Goal: Task Accomplishment & Management: Complete application form

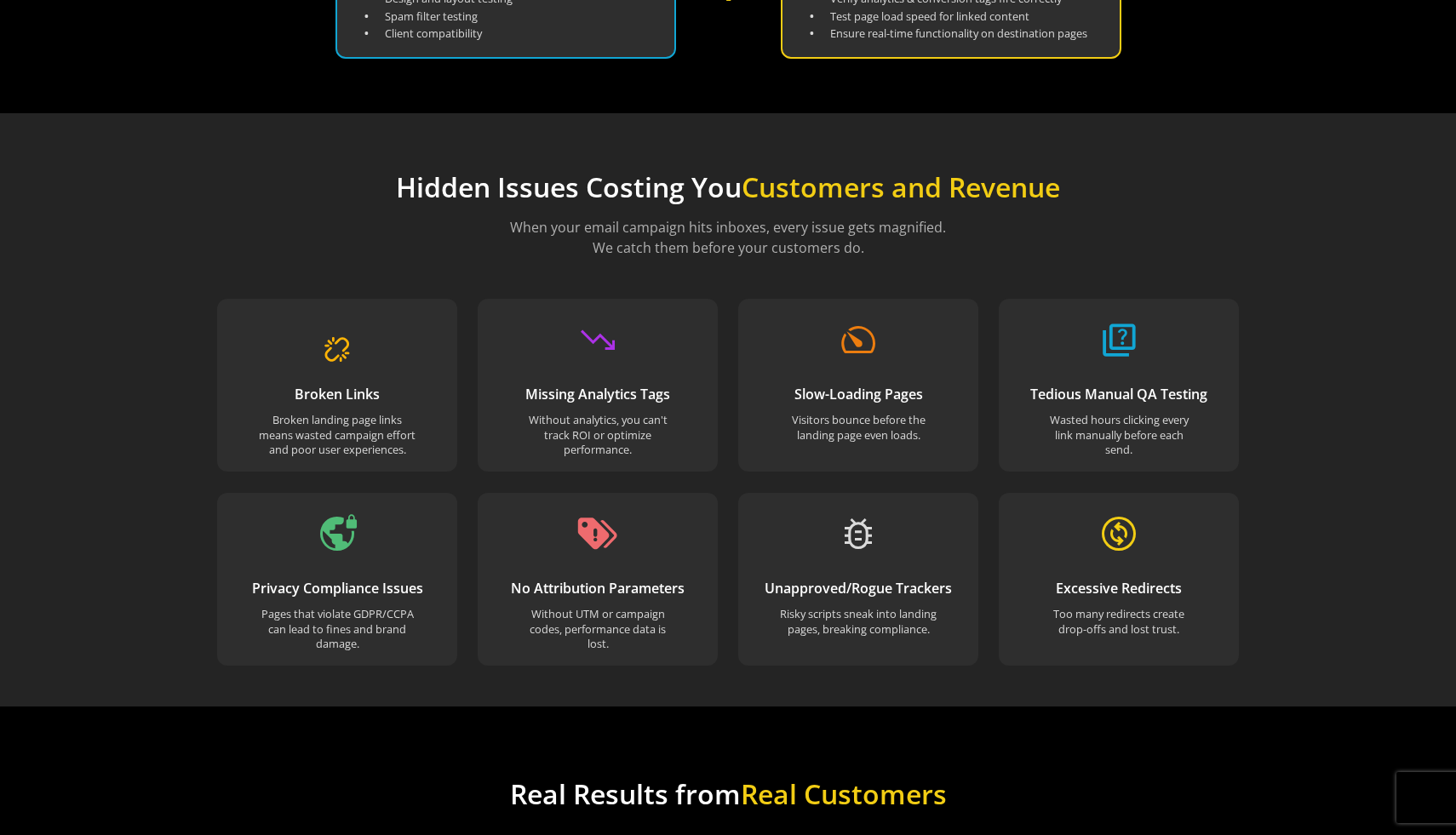
scroll to position [1288, 0]
click at [544, 348] on div "trending_down Missing Analytics Tags Without analytics, you can't track ROI or …" at bounding box center [598, 384] width 240 height 173
click at [544, 348] on div "trending_down Missing Analytics Tags Without analytics, you can't track ROI or …" at bounding box center [598, 384] width 240 height 173
click at [544, 350] on div "trending_down Missing Analytics Tags Without analytics, you can't track ROI or …" at bounding box center [598, 384] width 240 height 173
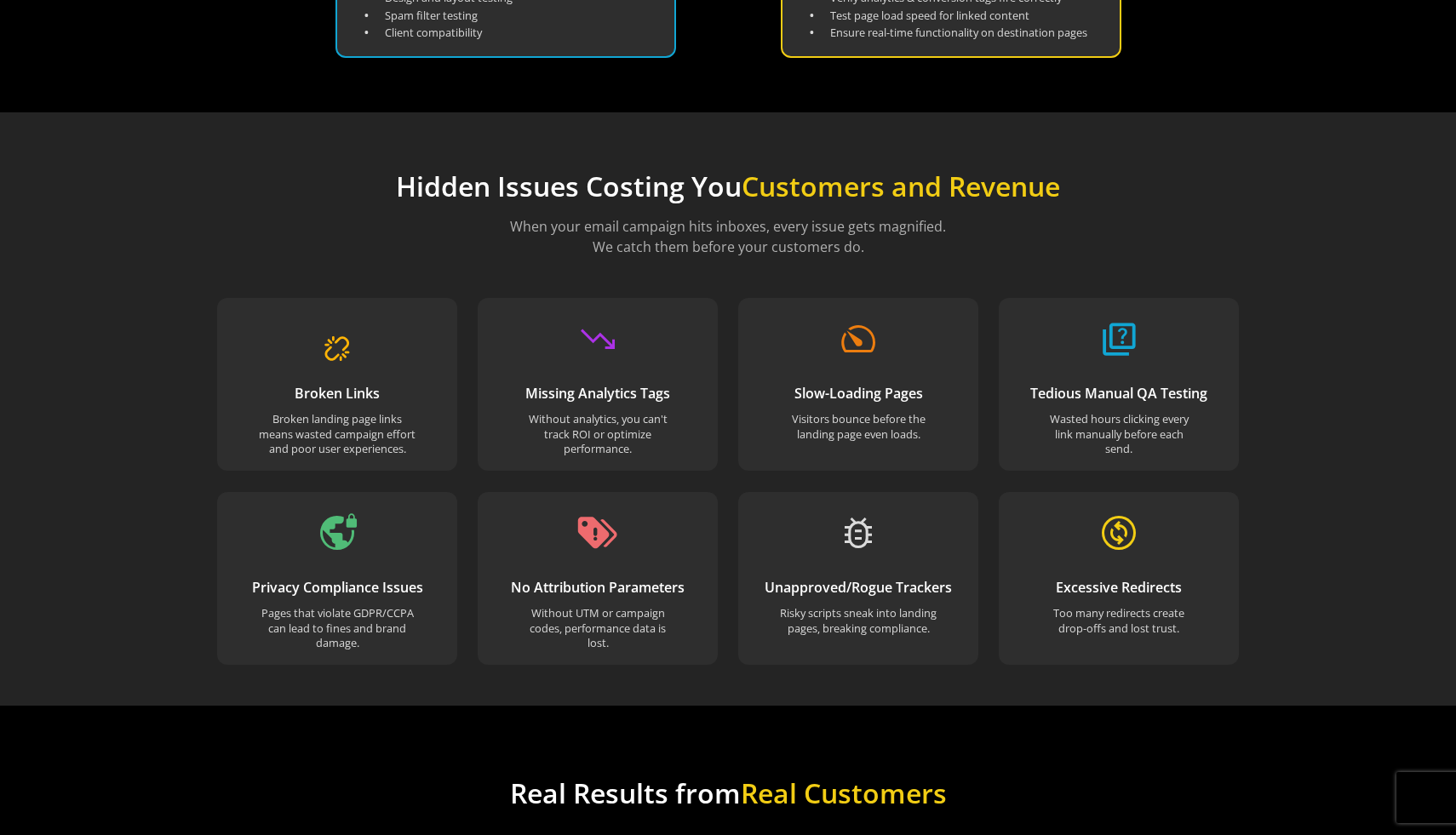
click at [544, 350] on div "trending_down Missing Analytics Tags Without analytics, you can't track ROI or …" at bounding box center [598, 384] width 240 height 173
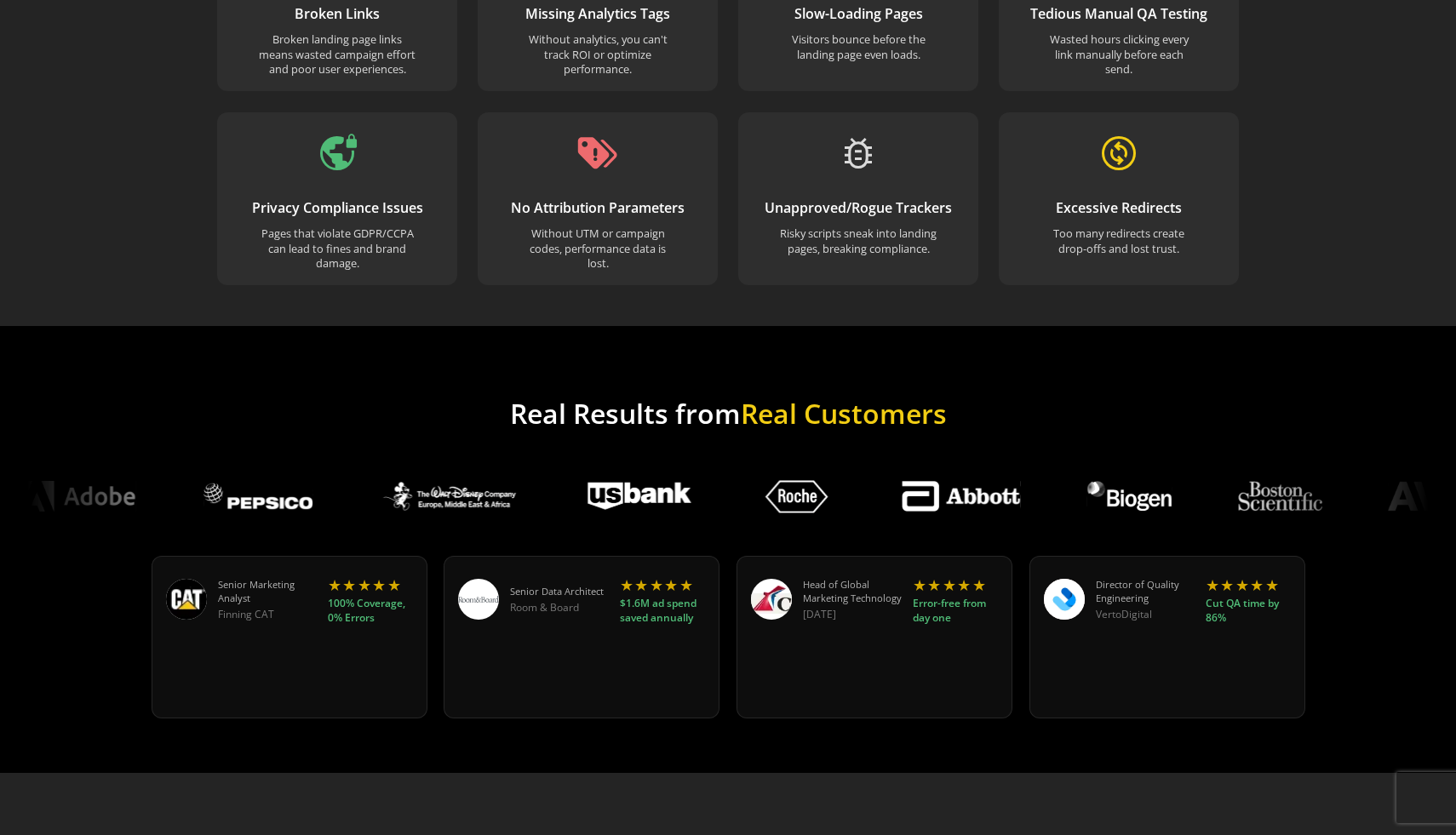
scroll to position [1688, 0]
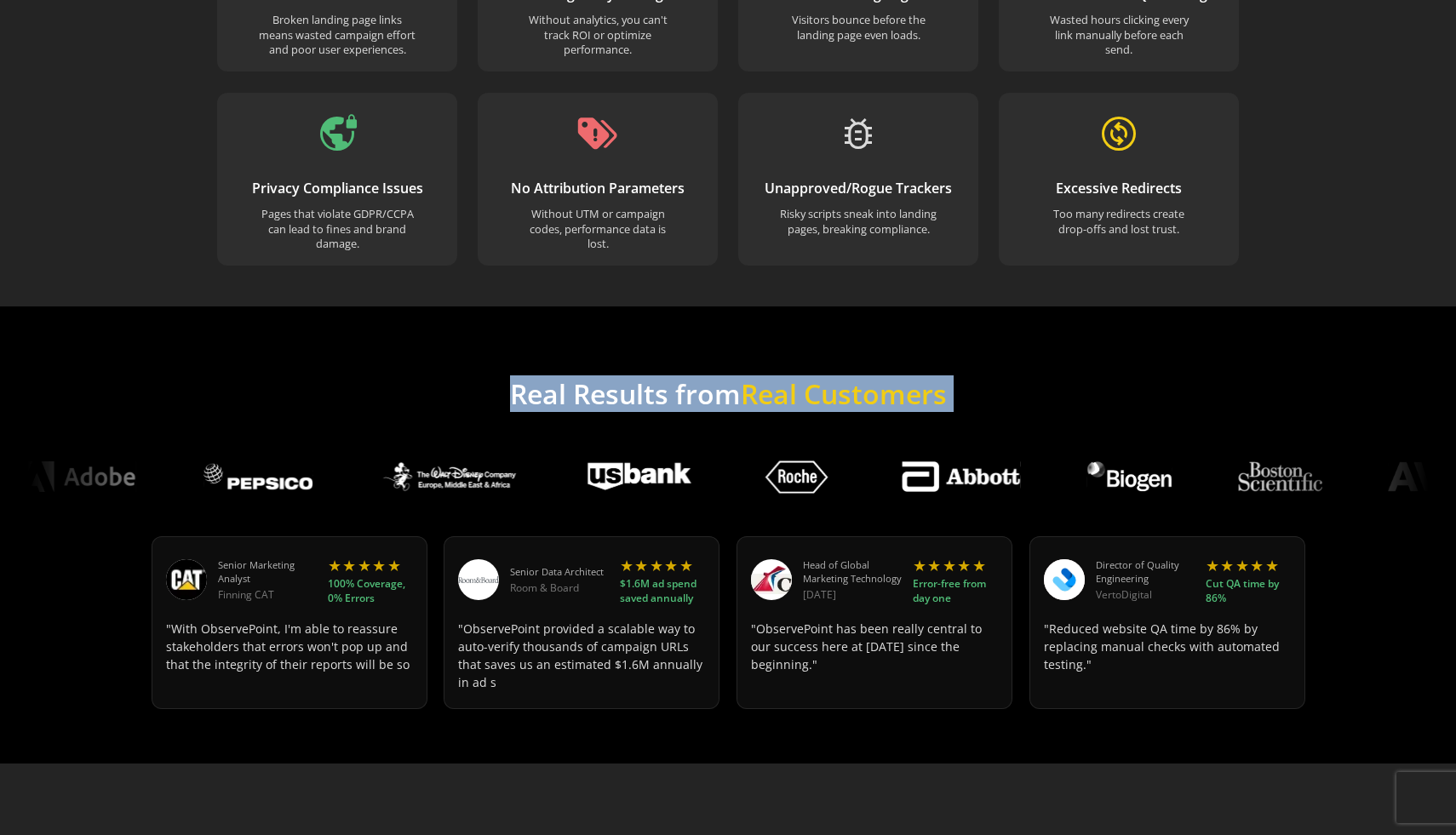
drag, startPoint x: 482, startPoint y: 387, endPoint x: 1117, endPoint y: 463, distance: 639.5
click at [1117, 463] on div "Real Results from Real Customers Senior Marketing Analyst Finning CAT ★ ★ ★ ★ ★…" at bounding box center [728, 535] width 1401 height 348
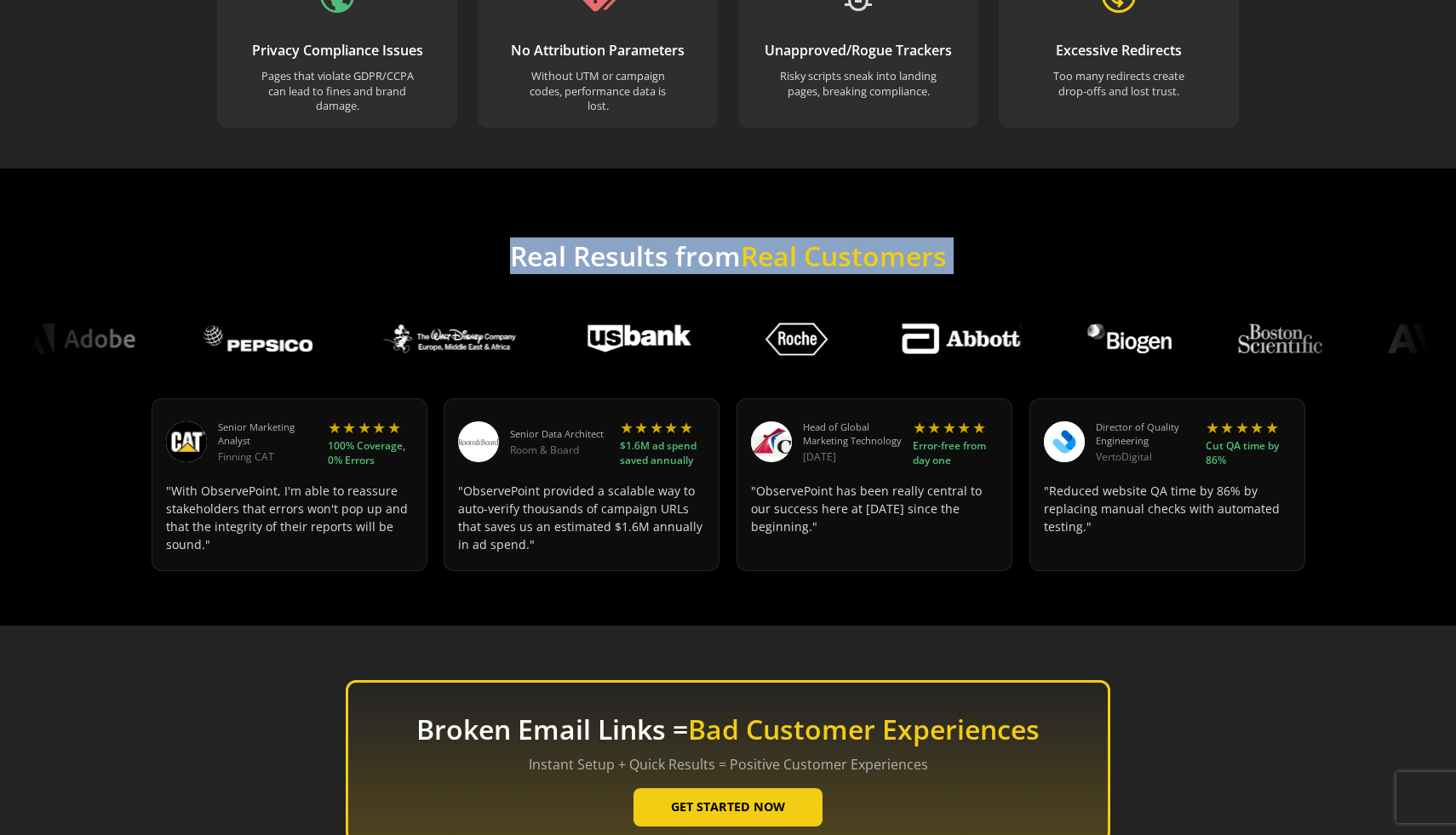
scroll to position [1832, 0]
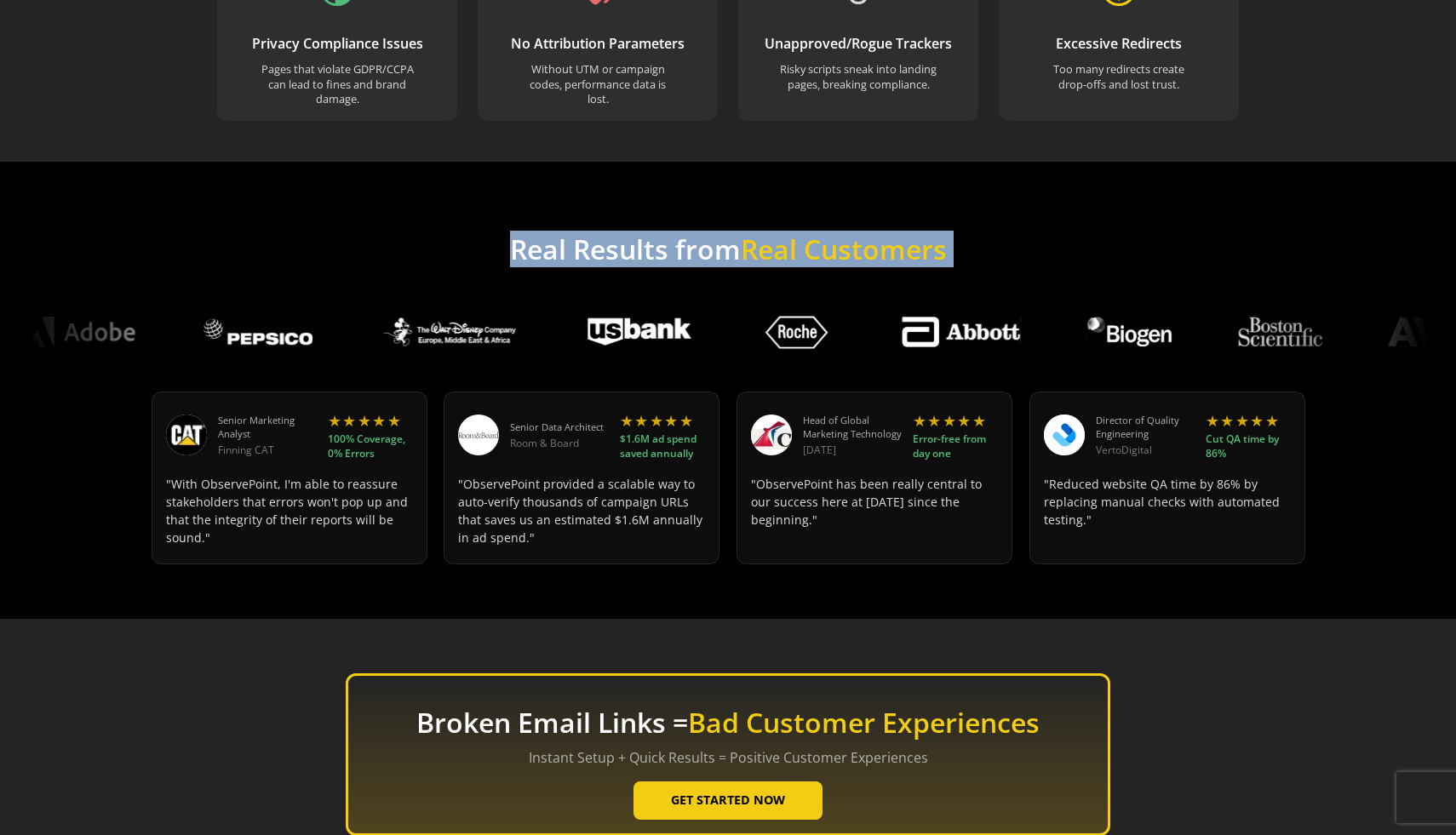
drag, startPoint x: 796, startPoint y: 485, endPoint x: 791, endPoint y: 582, distance: 97.1
click at [790, 580] on div "Real Results from Real Customers Senior Marketing Analyst Finning CAT ★ ★ ★ ★ ★…" at bounding box center [728, 390] width 1456 height 458
click at [791, 582] on div "Real Results from Real Customers Senior Marketing Analyst Finning CAT ★ ★ ★ ★ ★…" at bounding box center [728, 390] width 1456 height 458
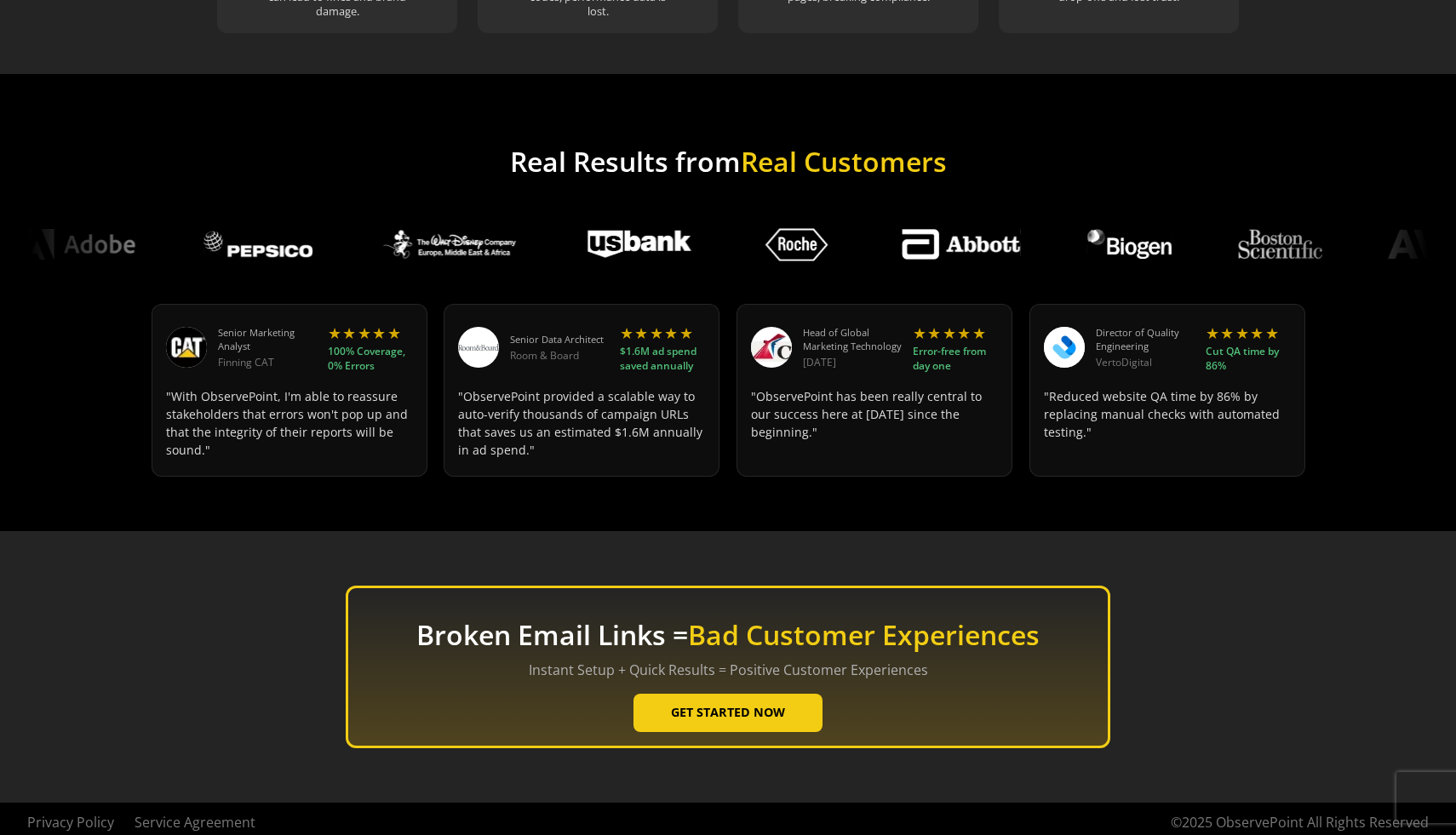
scroll to position [1927, 0]
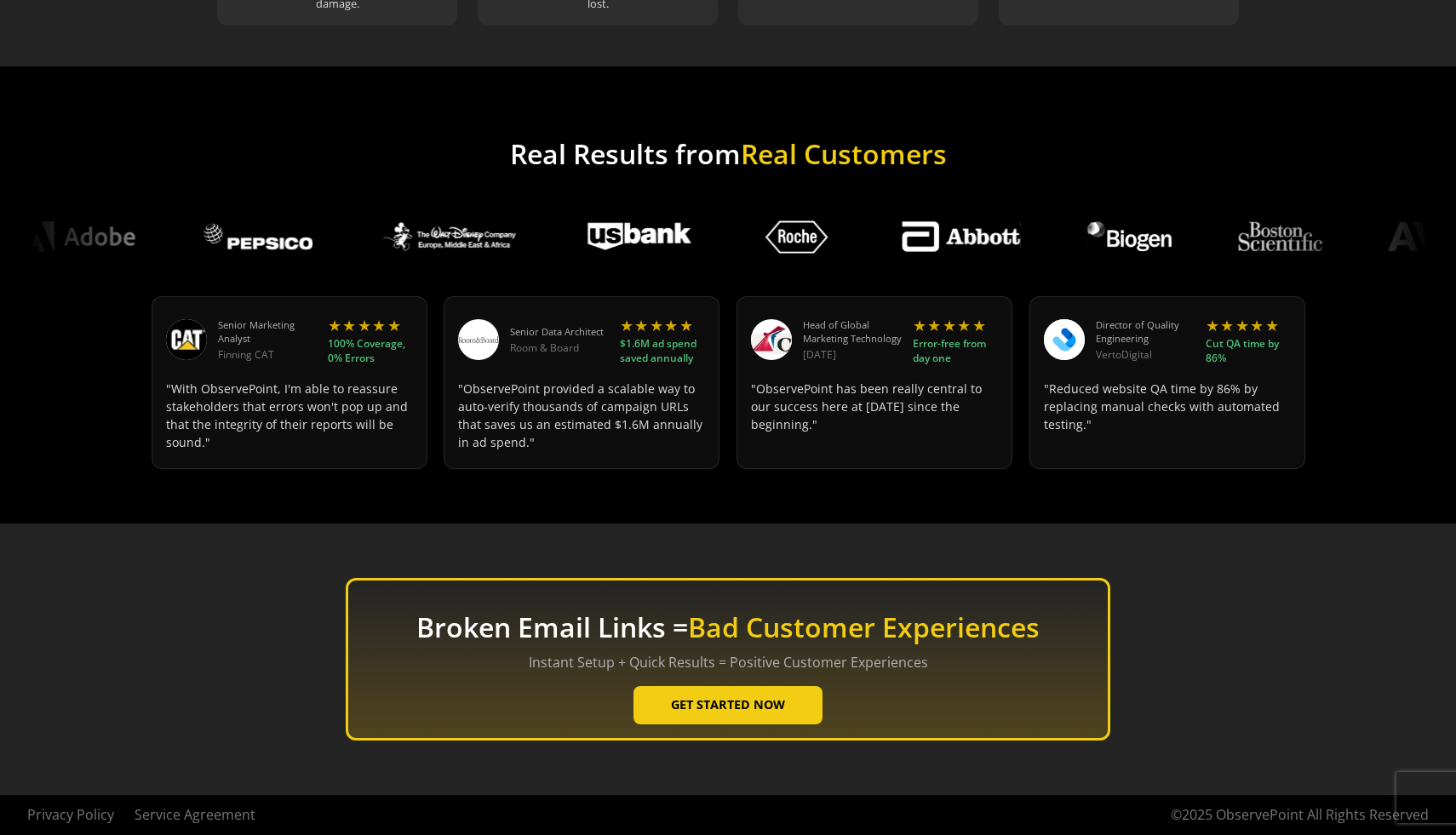
drag, startPoint x: 865, startPoint y: 498, endPoint x: 510, endPoint y: 502, distance: 355.0
click at [510, 502] on div "Real Results from Real Customers Senior Marketing Analyst Finning CAT ★ ★ ★ ★ ★…" at bounding box center [728, 295] width 1456 height 458
click at [580, 635] on h2 "Broken Email Links = Bad Customer Experiences" at bounding box center [728, 627] width 623 height 32
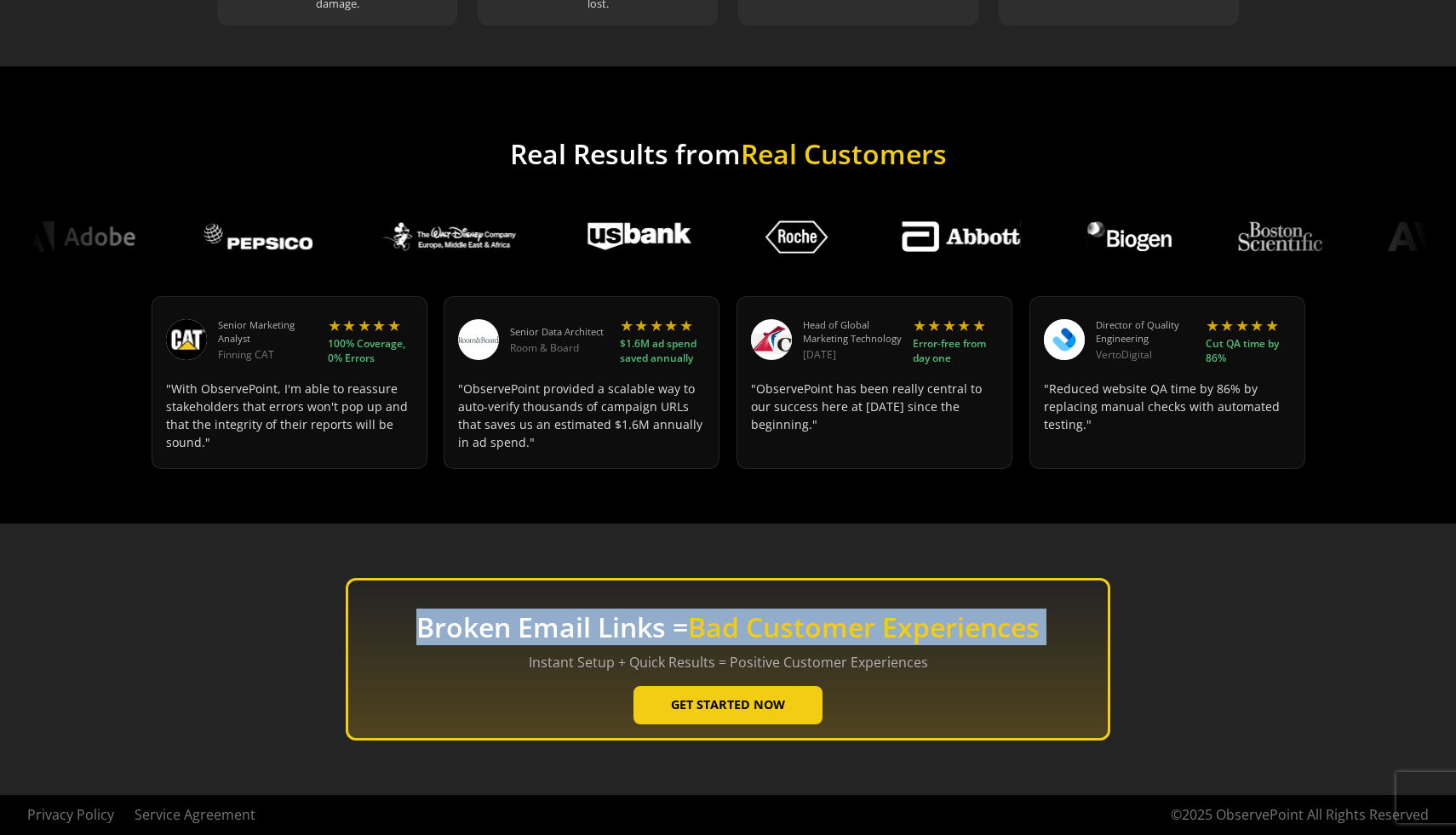
click at [580, 635] on h2 "Broken Email Links = Bad Customer Experiences" at bounding box center [728, 627] width 623 height 32
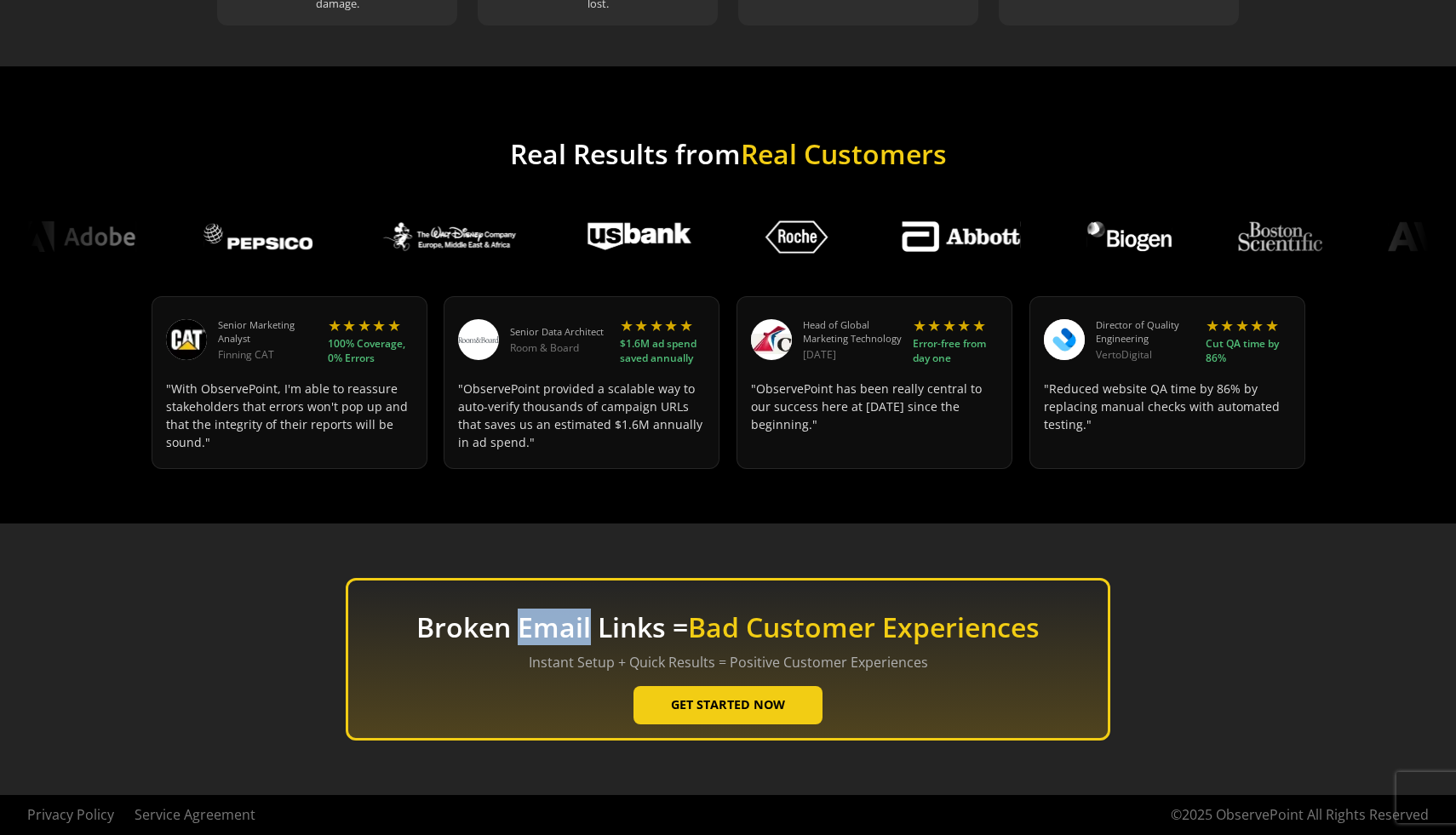
click at [580, 635] on h2 "Broken Email Links = Bad Customer Experiences" at bounding box center [728, 627] width 623 height 32
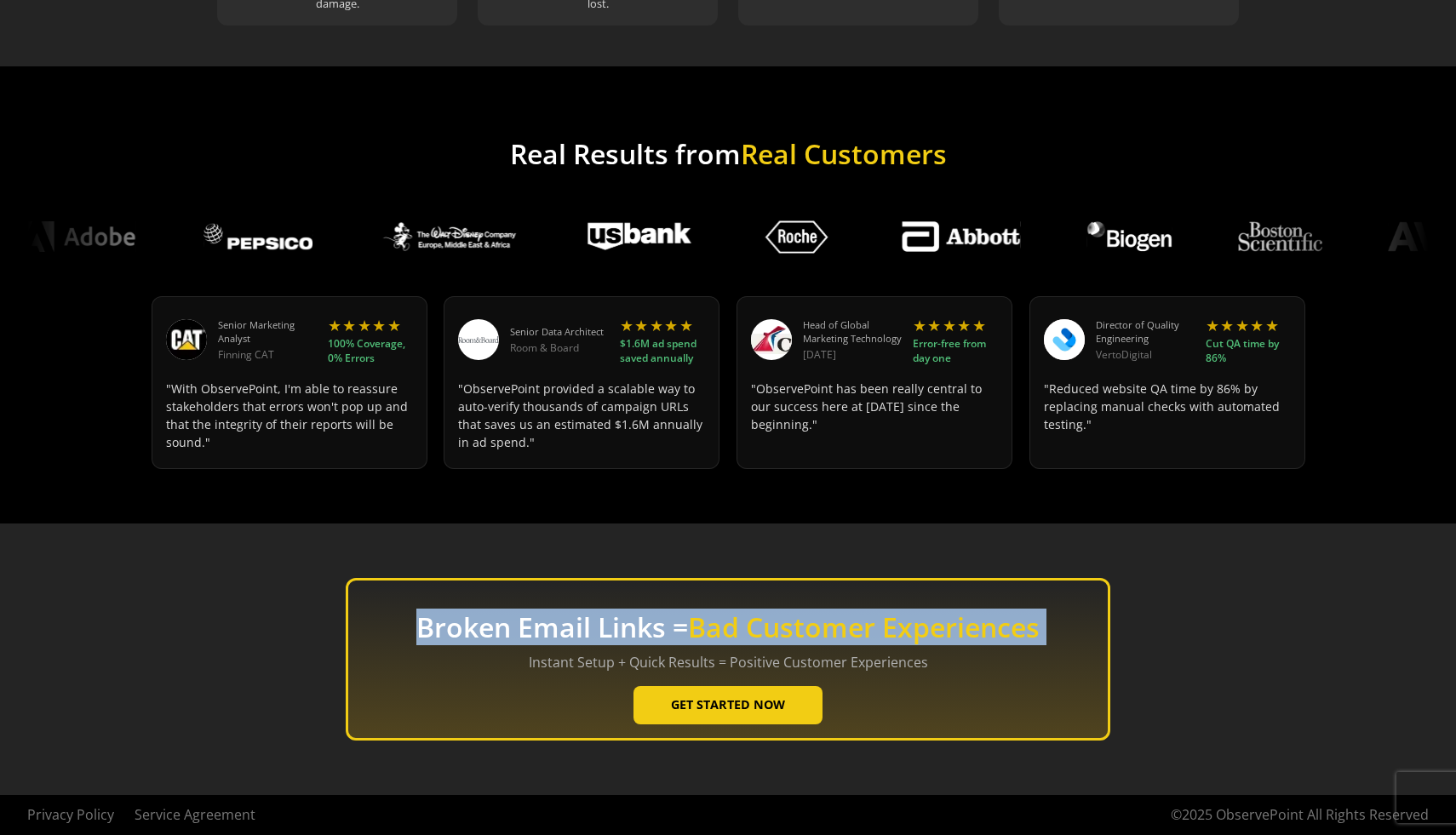
click at [580, 635] on h2 "Broken Email Links = Bad Customer Experiences" at bounding box center [728, 627] width 623 height 32
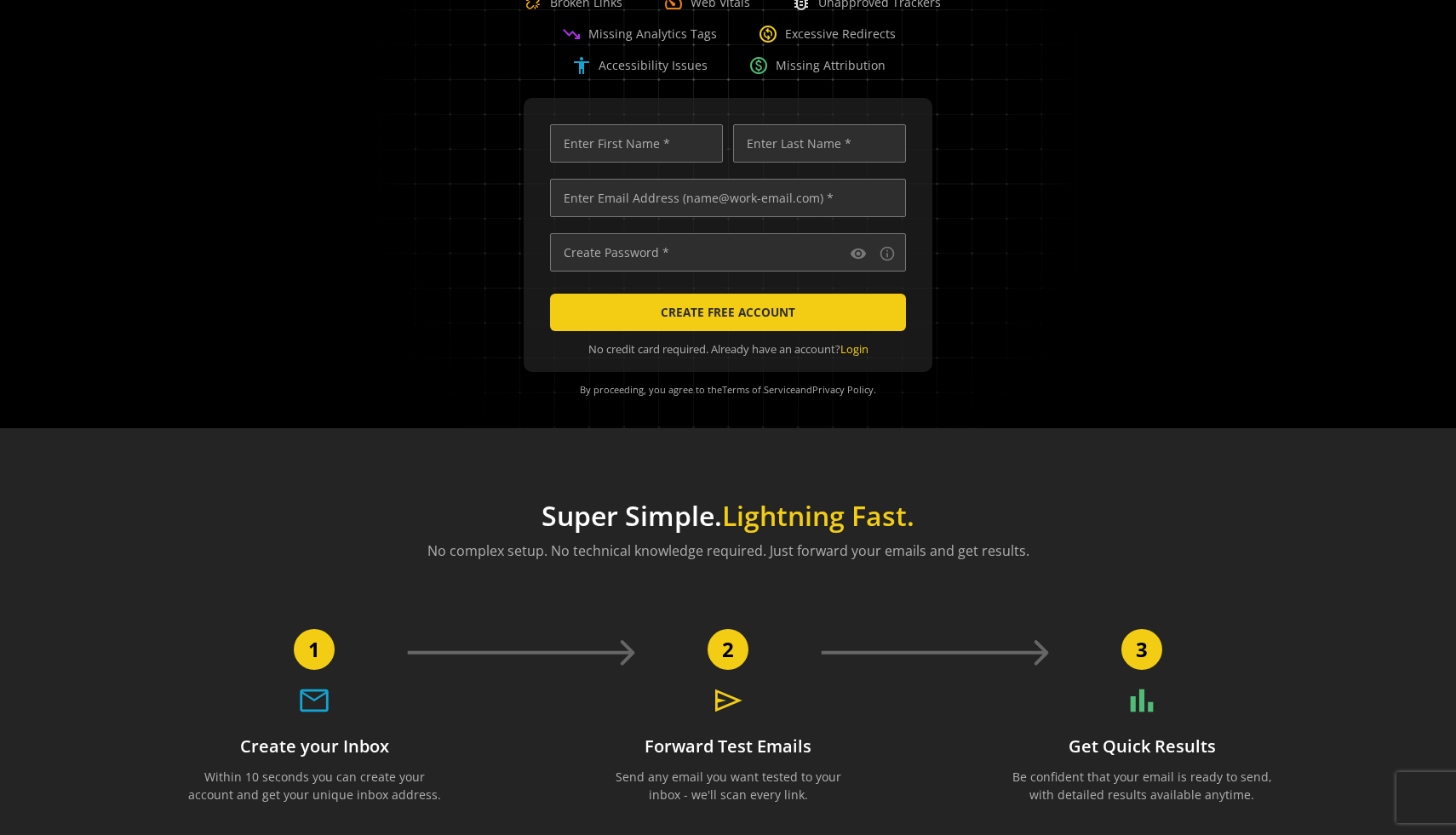
scroll to position [0, 0]
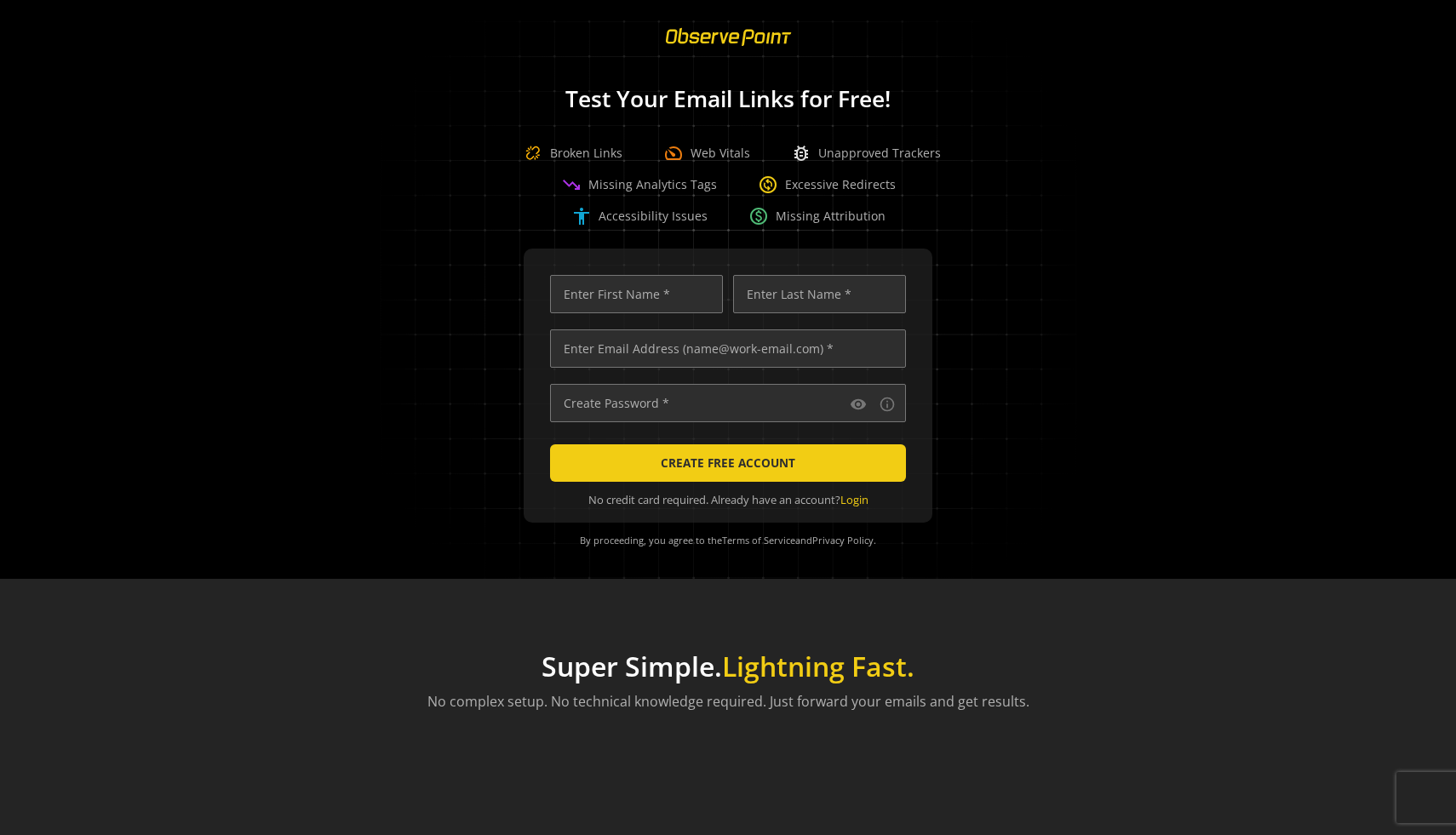
scroll to position [0, 5500]
